Goal: Task Accomplishment & Management: Use online tool/utility

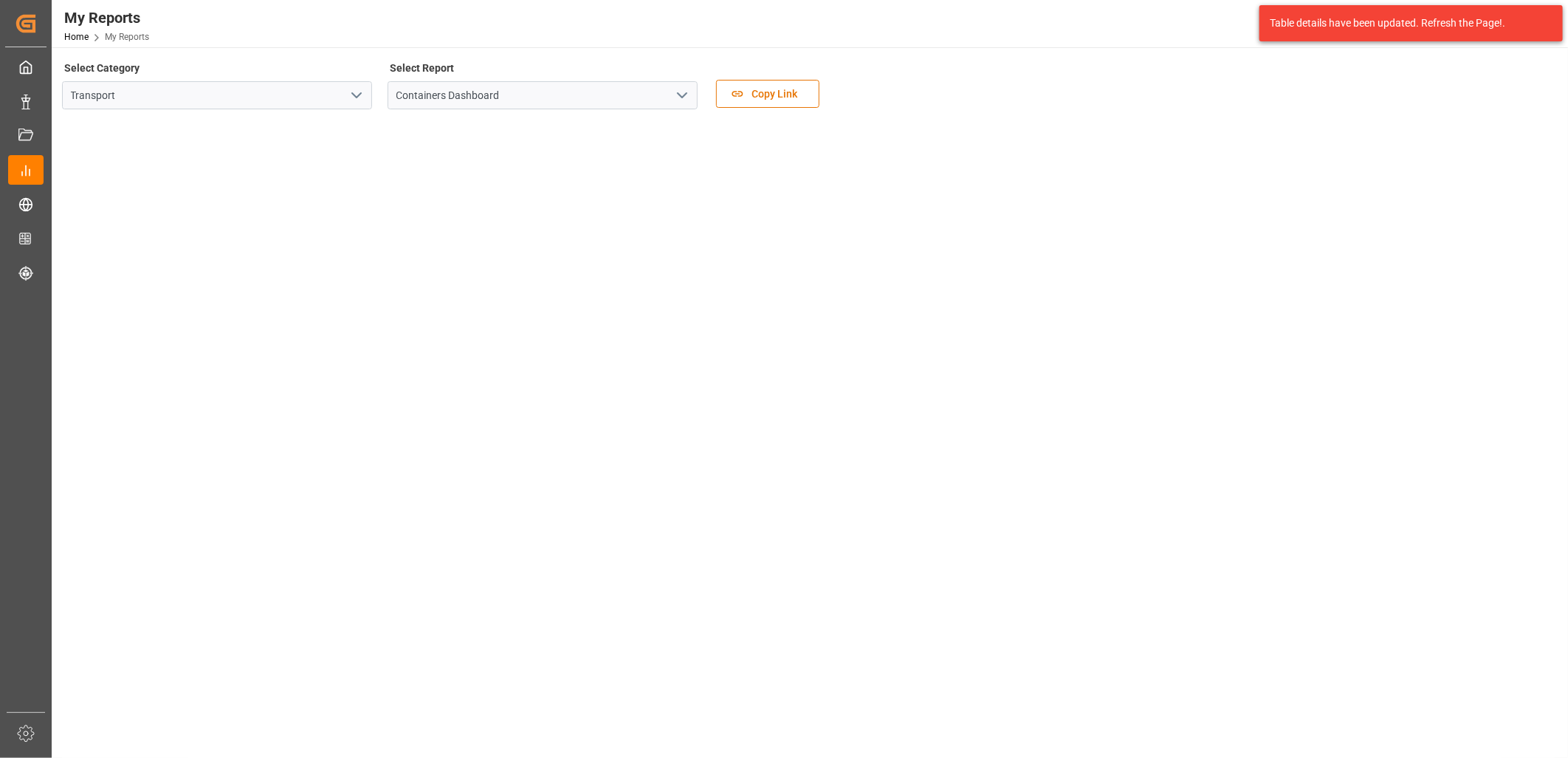
scroll to position [246, 0]
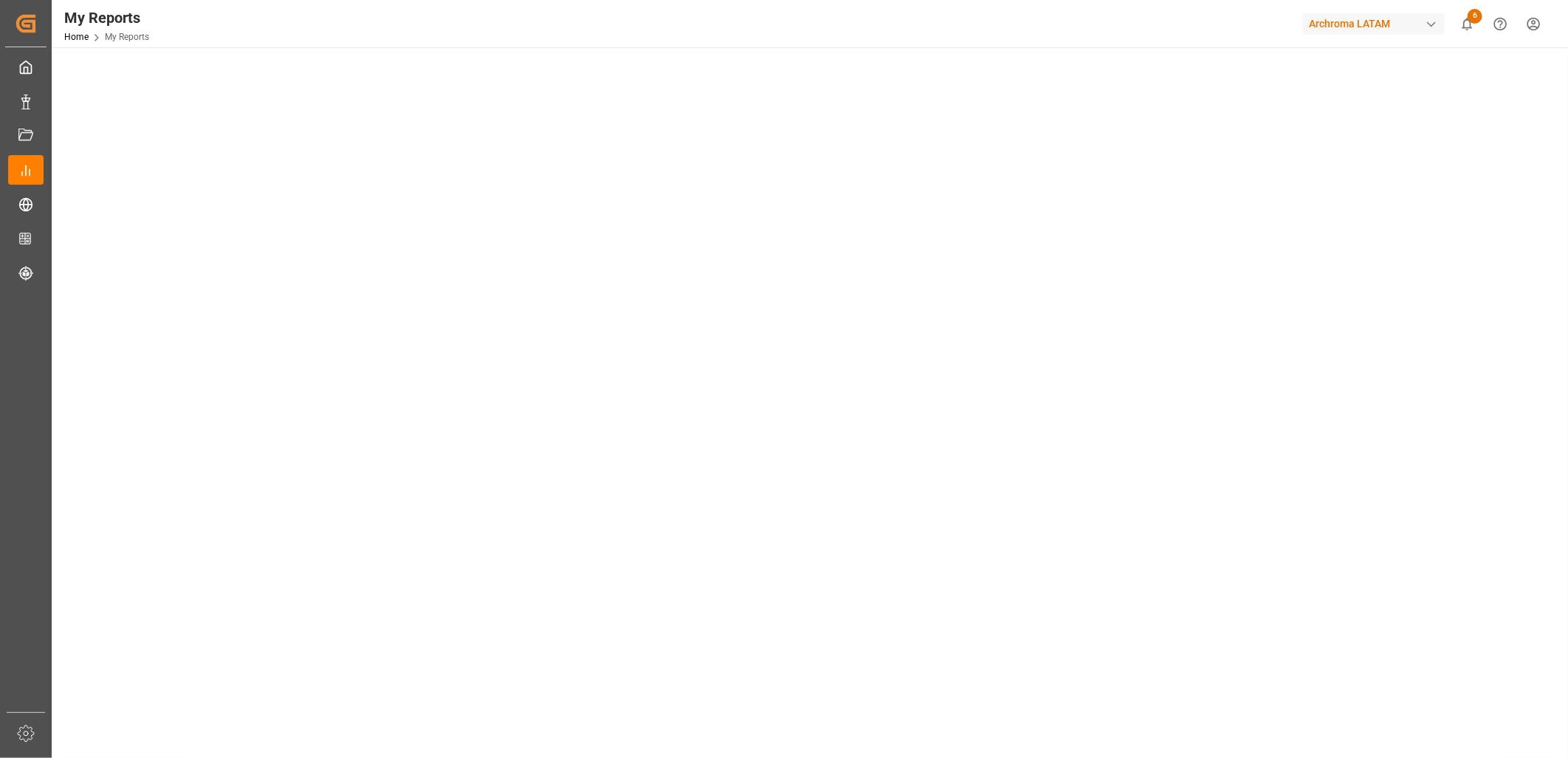
click at [1404, 370] on tableau-viz at bounding box center [808, 448] width 1489 height 1146
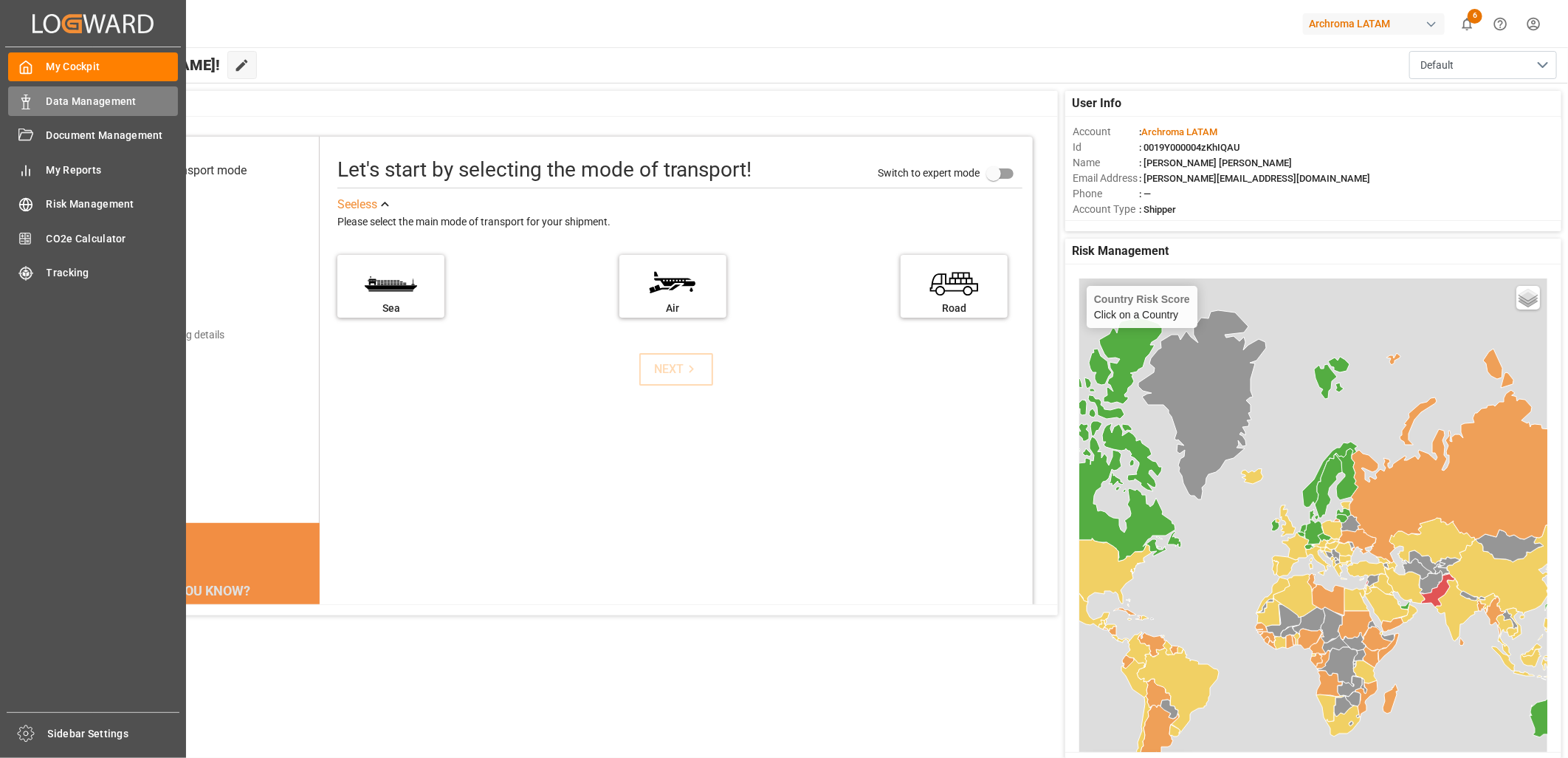
click at [89, 104] on span "Data Management" at bounding box center [113, 101] width 132 height 15
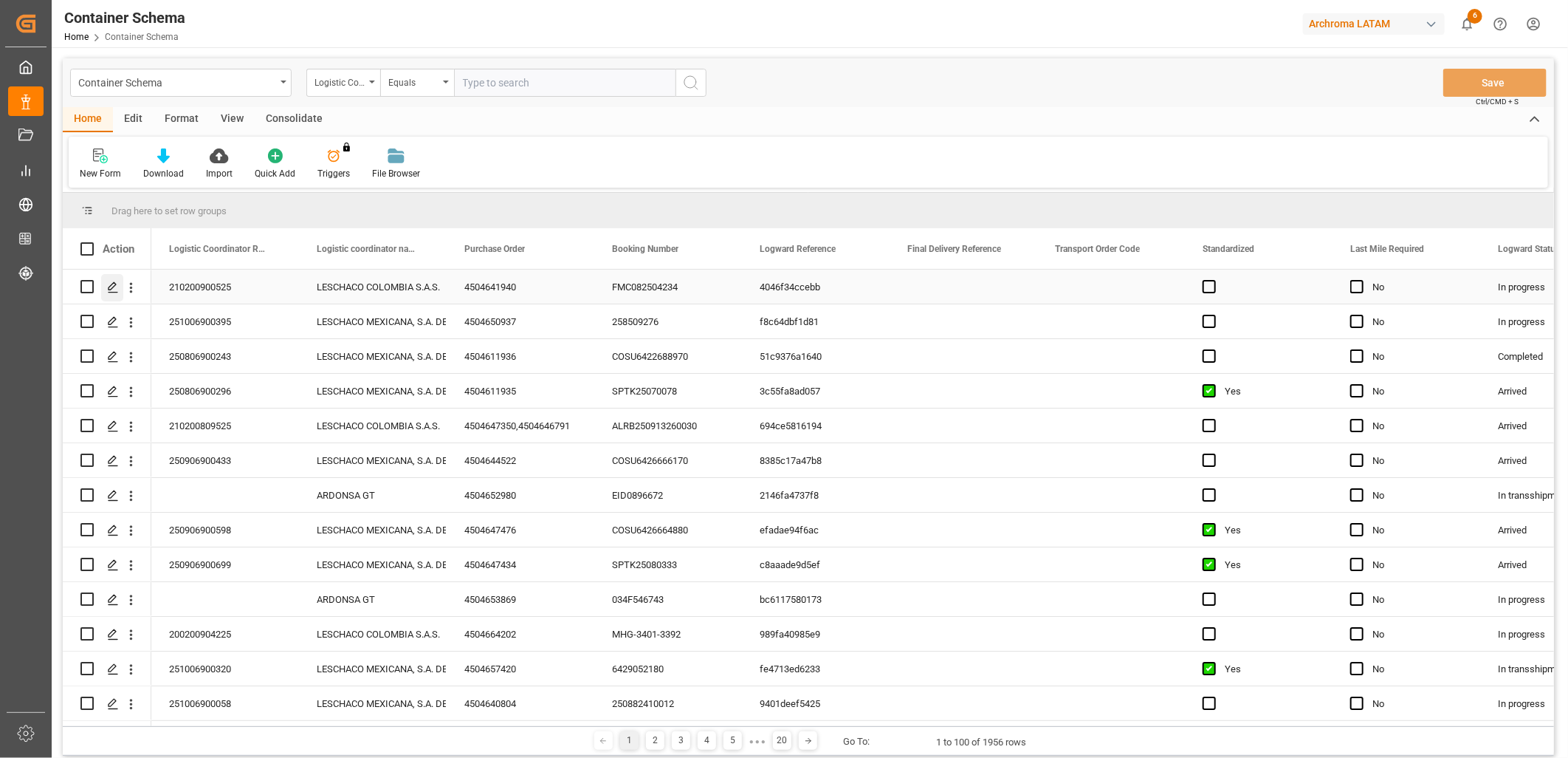
click at [111, 288] on icon "Press SPACE to select this row." at bounding box center [113, 286] width 12 height 12
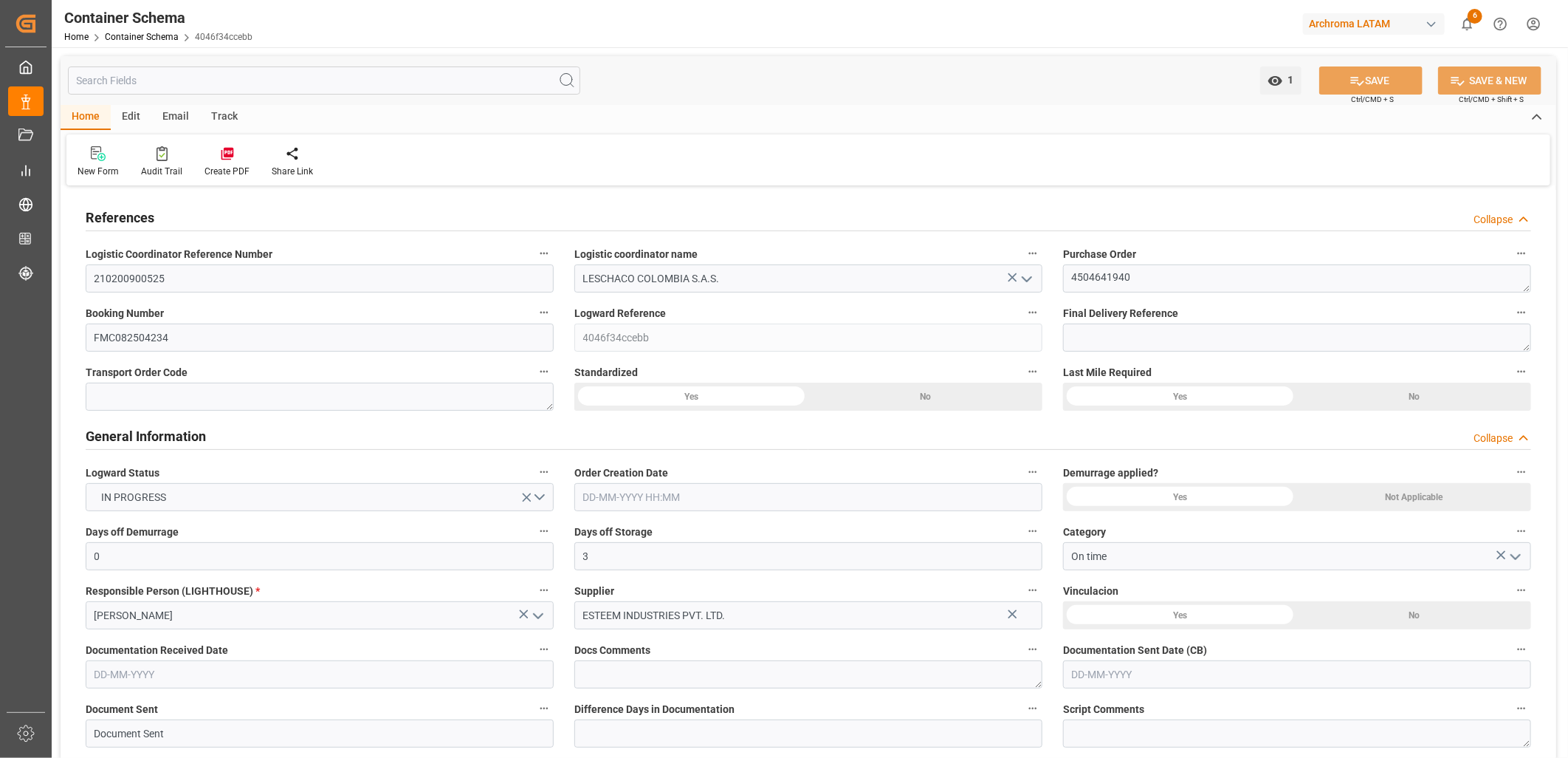
type input "0"
type input "3"
type input "1"
type input "22"
type input "4840"
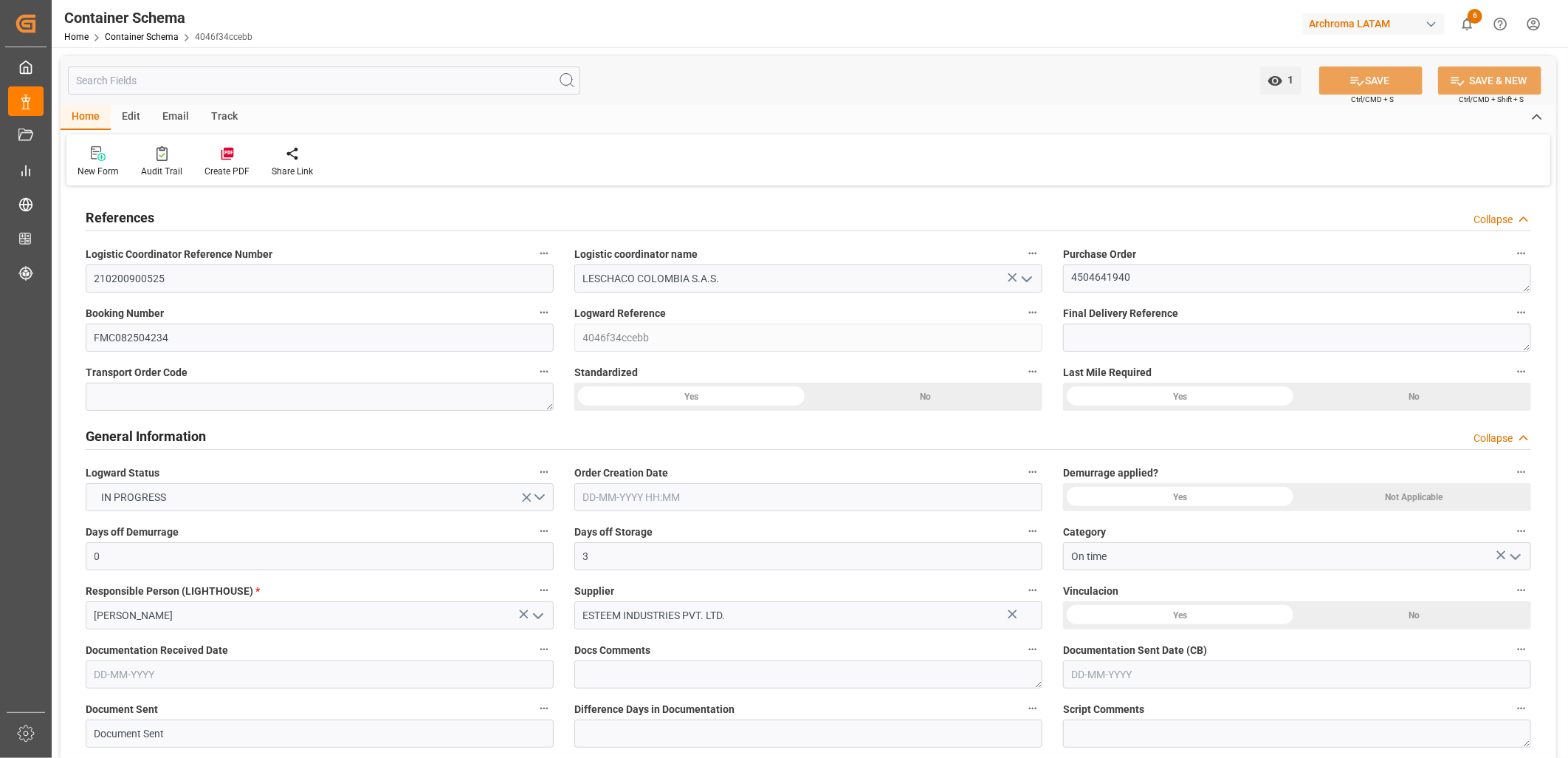
type input "4840"
type input "Hyundai"
type input "Hyundai Merchant Marine [DOMAIN_NAME]."
type input "INNSA"
type input "COCTG"
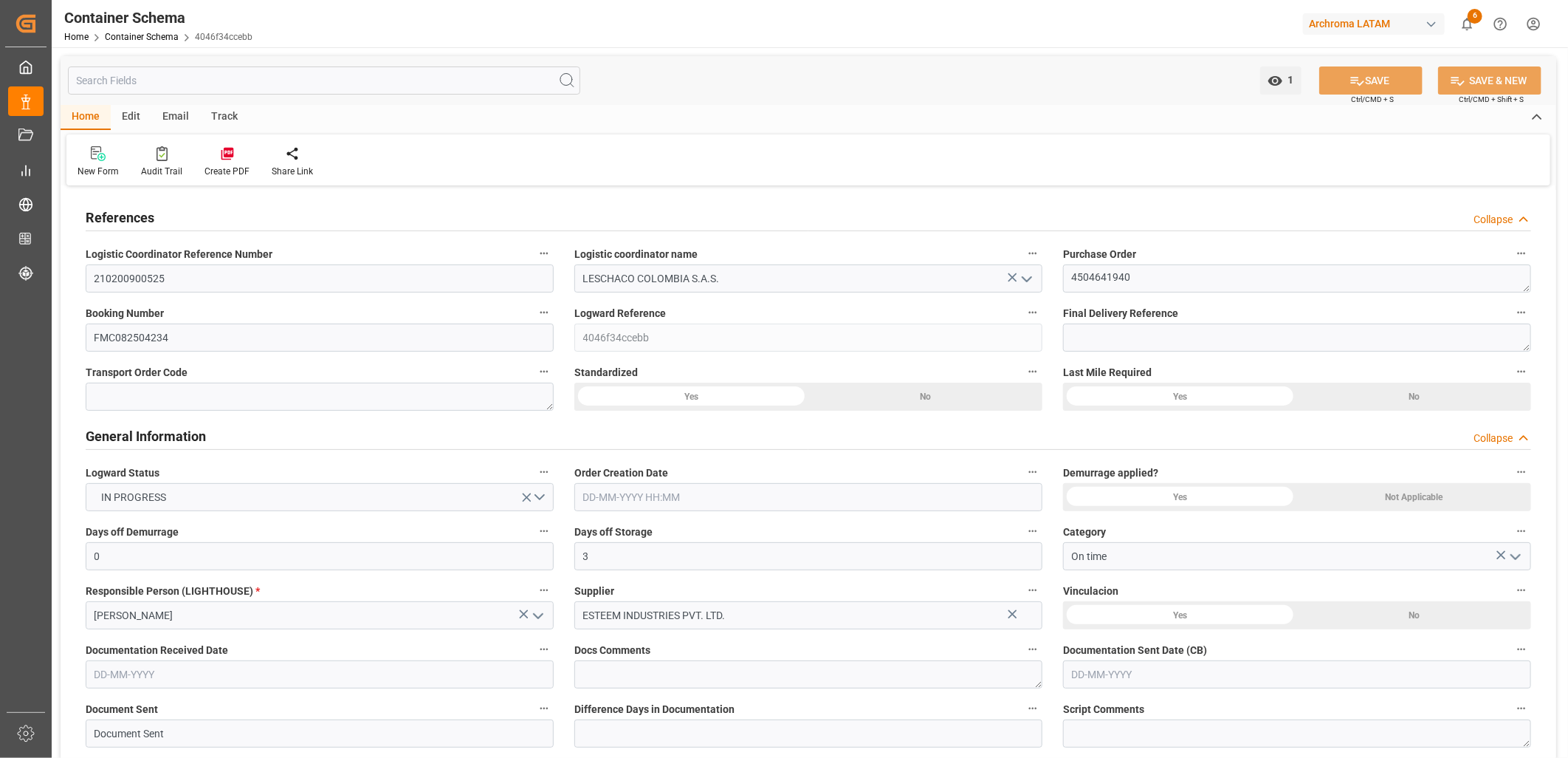
type input "COCTG"
type input "9685358"
type input "-4"
type input "0"
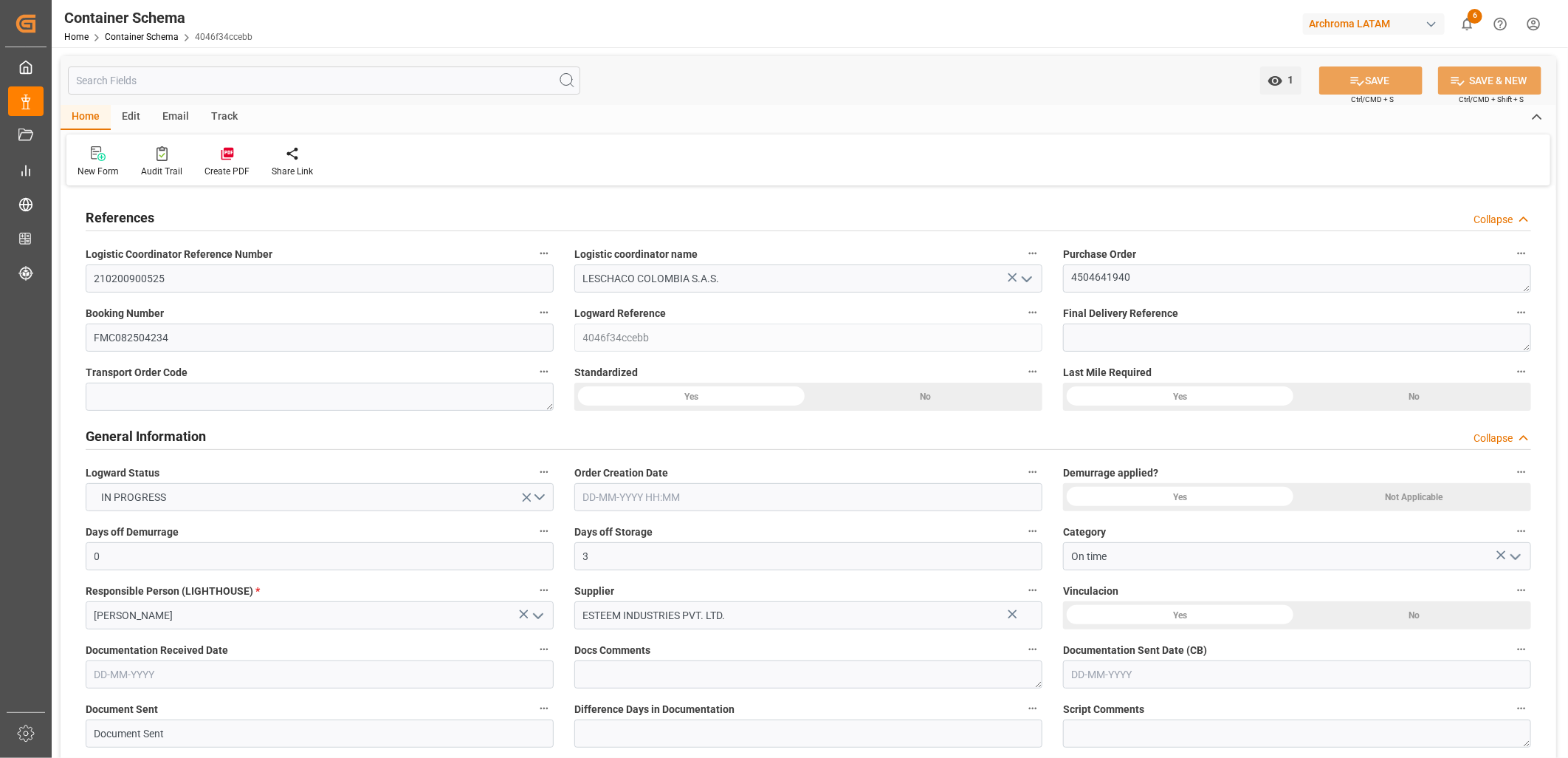
type input "[DATE] 10:45"
type input "[DATE]"
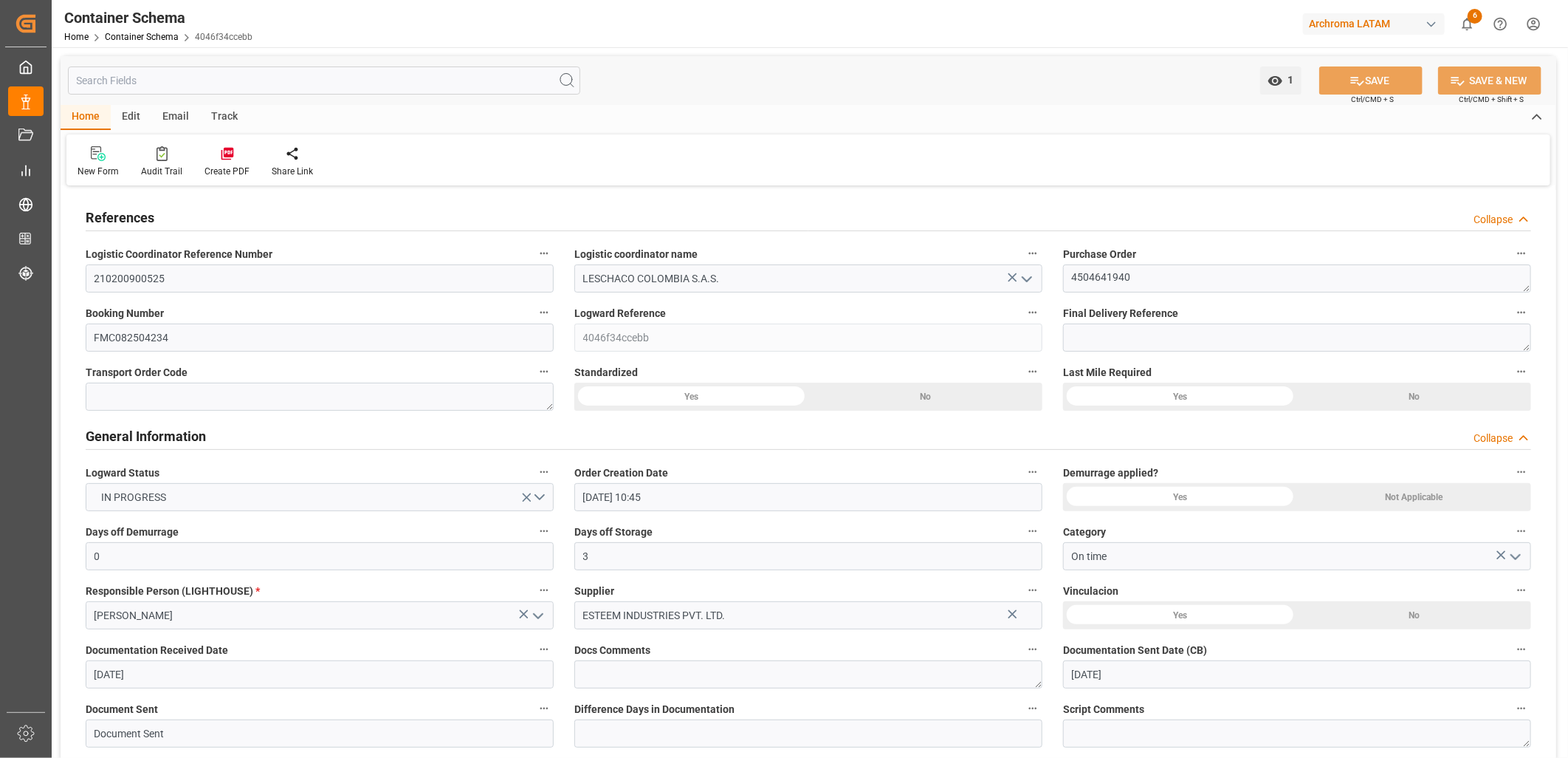
type input "[DATE]"
type input "[DATE] 22:11"
type input "[DATE] 15:45"
type input "[DATE]"
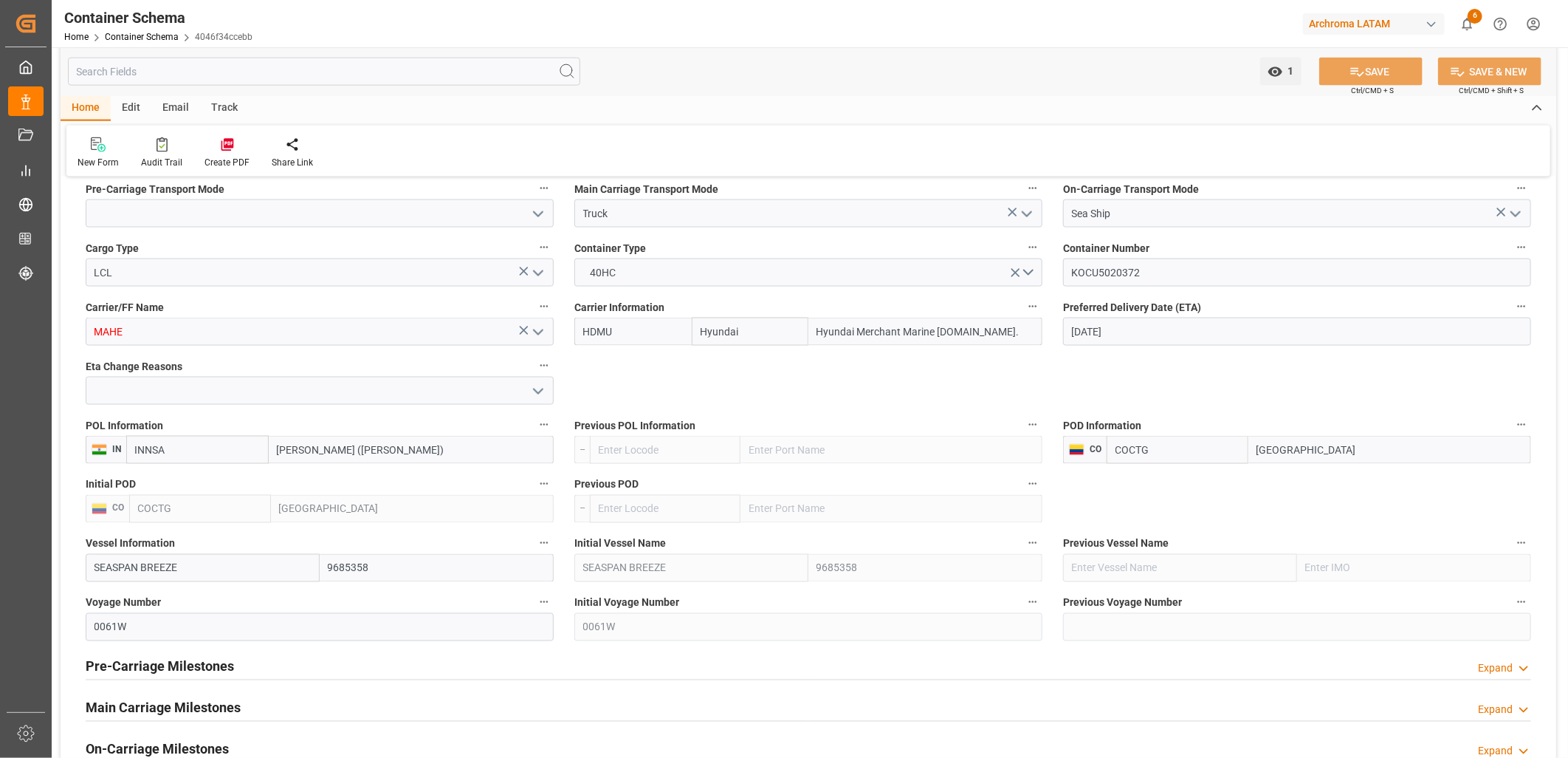
scroll to position [1312, 0]
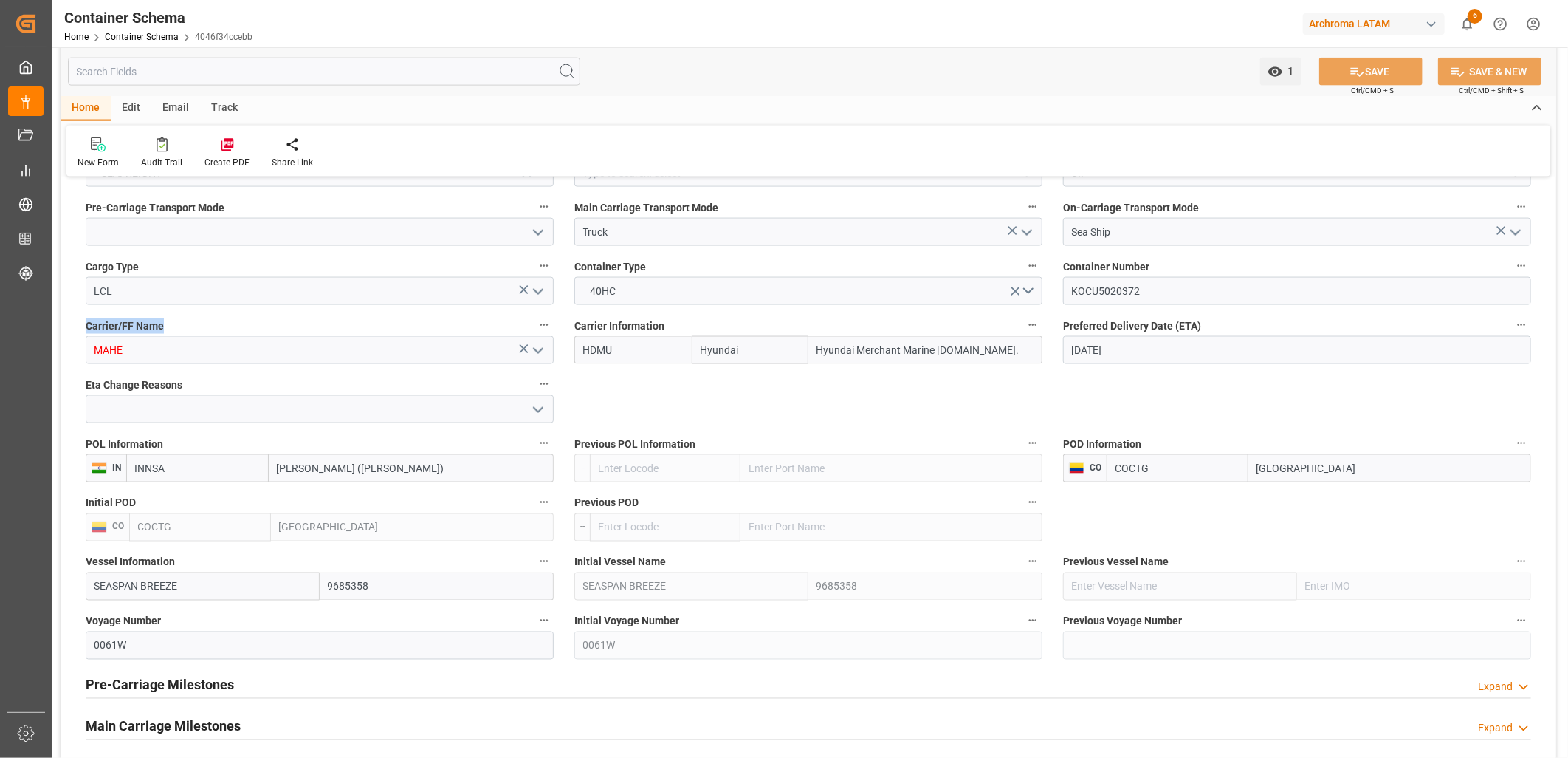
drag, startPoint x: 84, startPoint y: 325, endPoint x: 165, endPoint y: 327, distance: 81.0
click at [165, 327] on div "Carrier/FF Name MAHE" at bounding box center [319, 340] width 488 height 59
copy span "Carrier/FF Name"
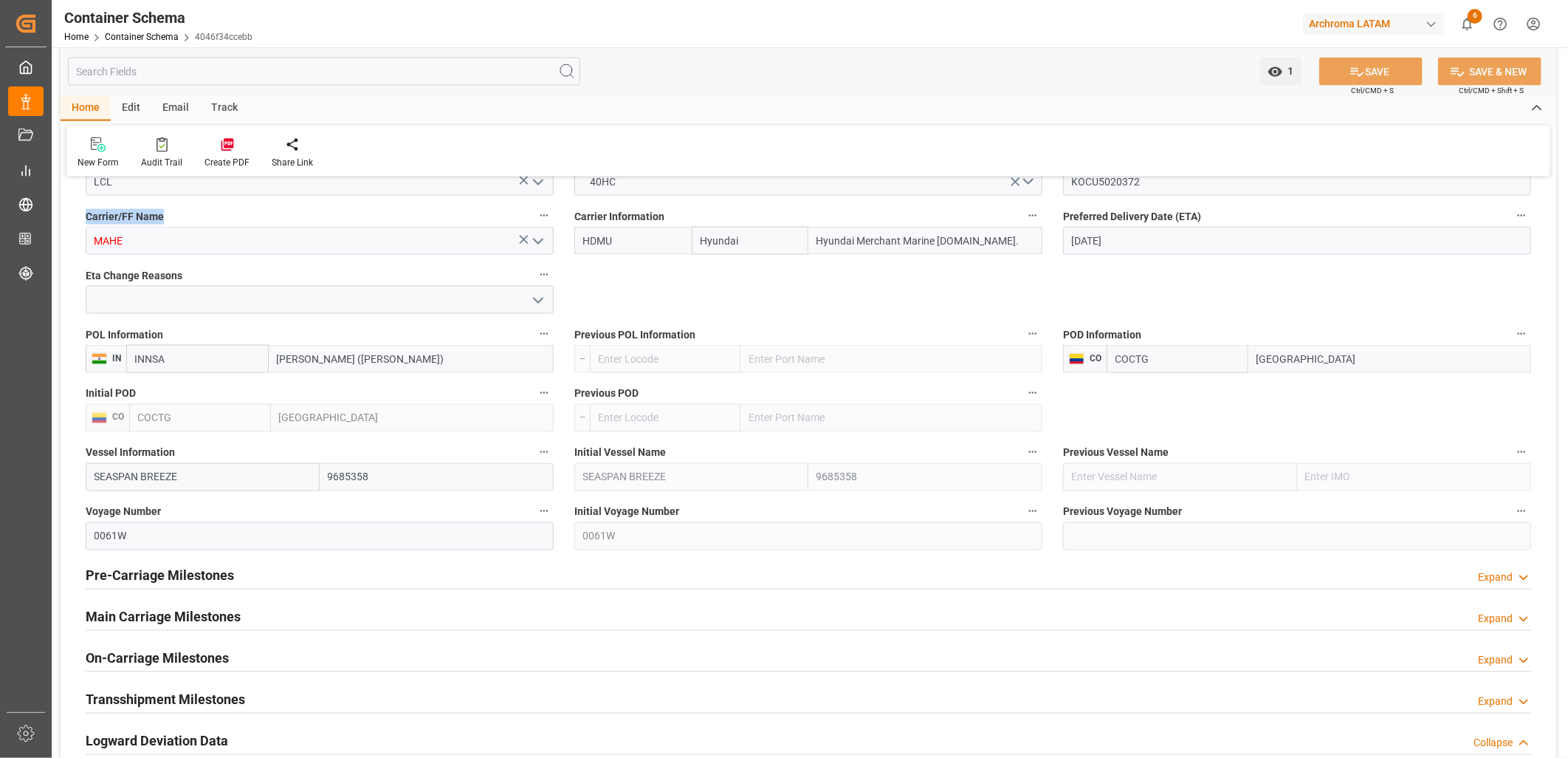
scroll to position [1394, 0]
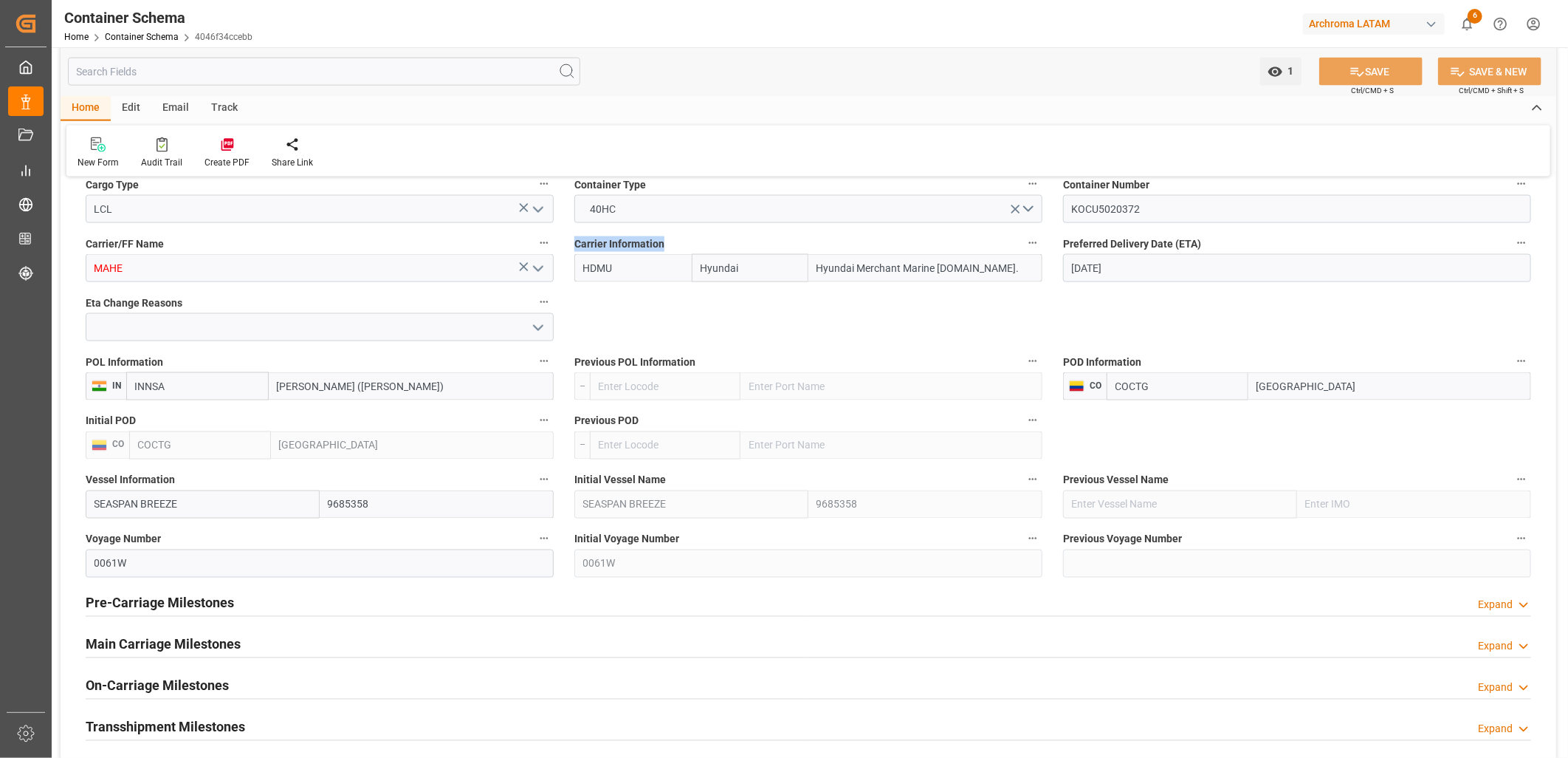
drag, startPoint x: 667, startPoint y: 243, endPoint x: 565, endPoint y: 234, distance: 102.4
click at [565, 234] on div "Carrier Information HDMU Hyundai Hyundai Merchant Marine [DOMAIN_NAME]." at bounding box center [808, 258] width 488 height 59
copy span "Carrier Information"
